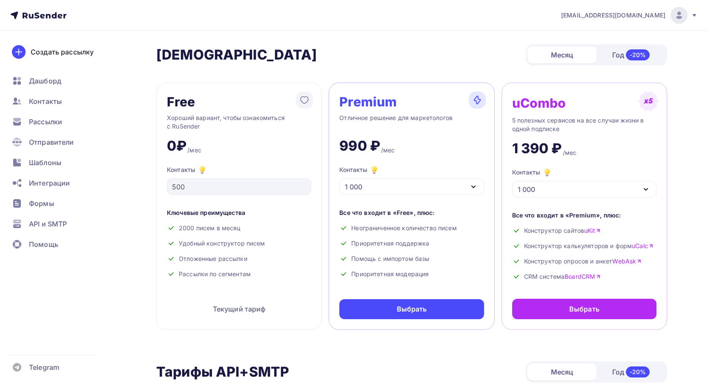
click at [459, 188] on div "1 000" at bounding box center [412, 187] width 144 height 17
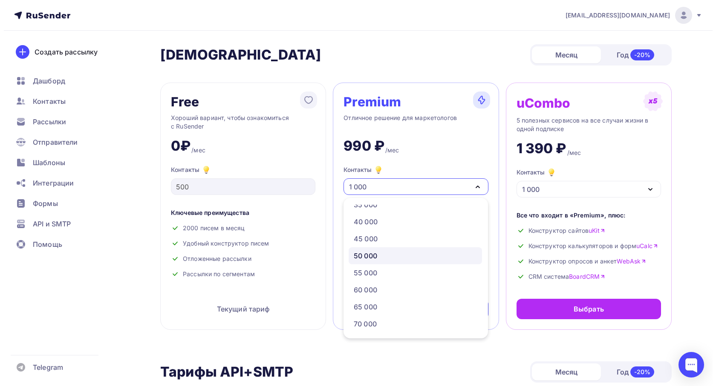
scroll to position [170, 0]
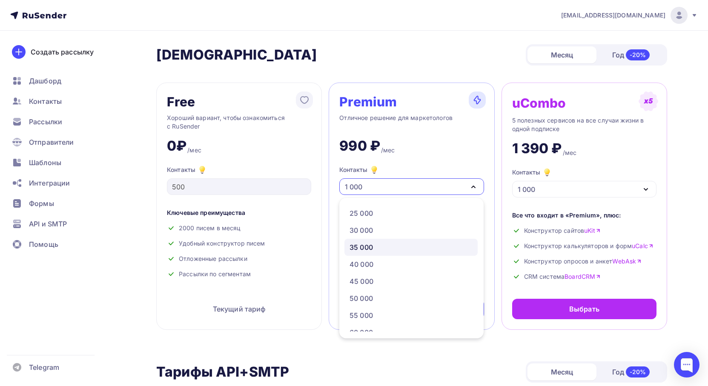
click at [374, 246] on div "35 000" at bounding box center [411, 247] width 123 height 10
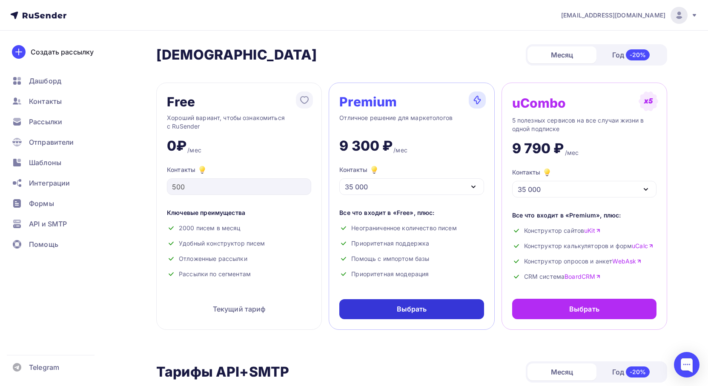
click at [393, 308] on div "Выбрать" at bounding box center [412, 309] width 144 height 20
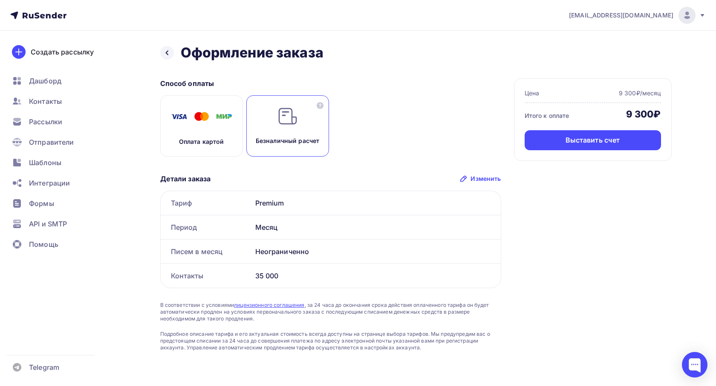
click at [219, 129] on div "Оплата картой" at bounding box center [201, 125] width 83 height 61
click at [566, 148] on div "Оплатить" at bounding box center [592, 140] width 136 height 20
